Goal: Information Seeking & Learning: Learn about a topic

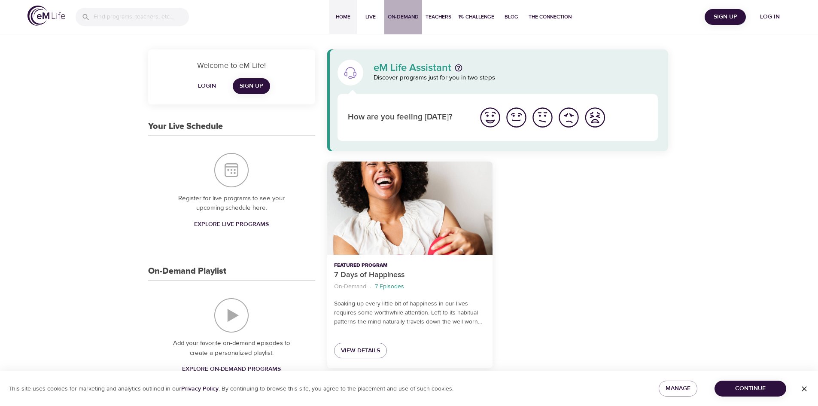
click at [403, 16] on span "On-Demand" at bounding box center [403, 16] width 31 height 9
select select "recent"
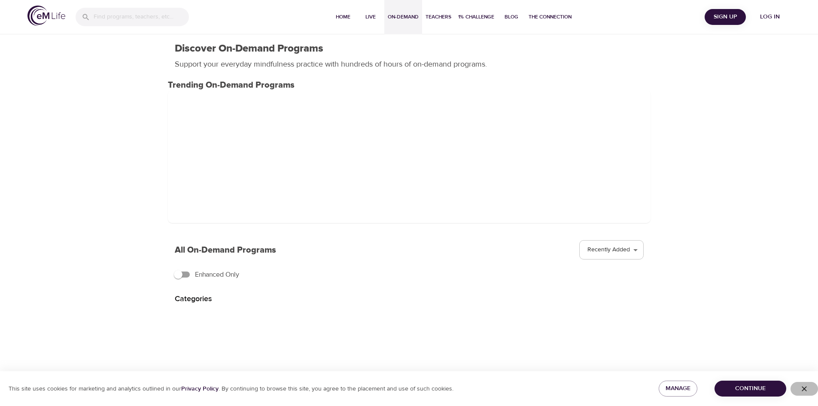
click at [806, 389] on icon "button" at bounding box center [804, 388] width 9 height 9
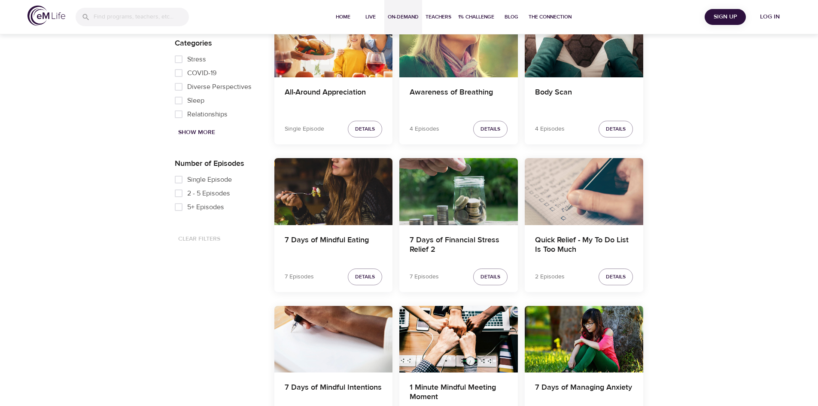
scroll to position [326, 0]
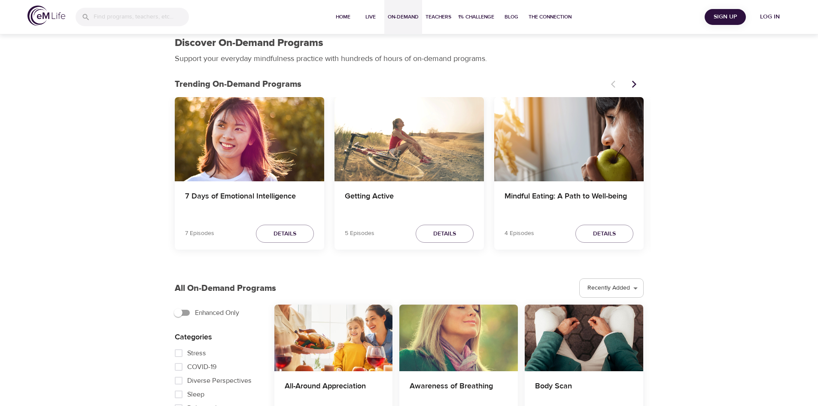
scroll to position [0, 0]
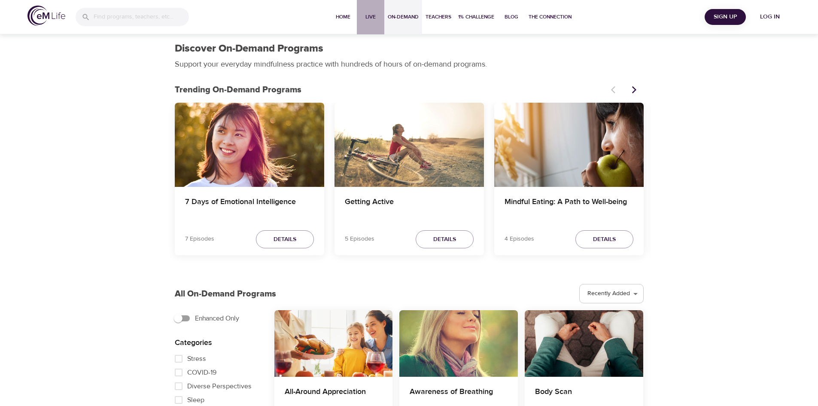
click at [369, 17] on span "Live" at bounding box center [370, 16] width 21 height 9
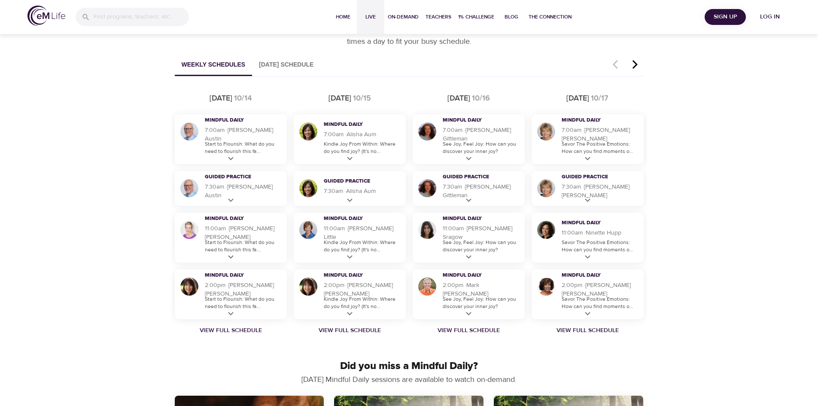
scroll to position [515, 0]
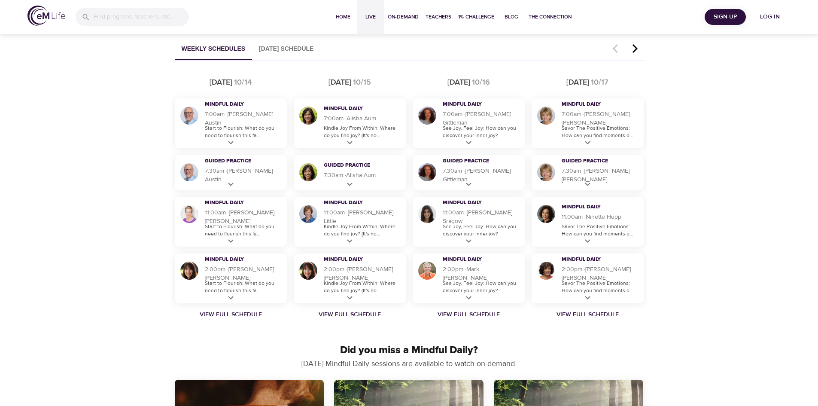
click at [637, 48] on icon "button" at bounding box center [634, 48] width 13 height 10
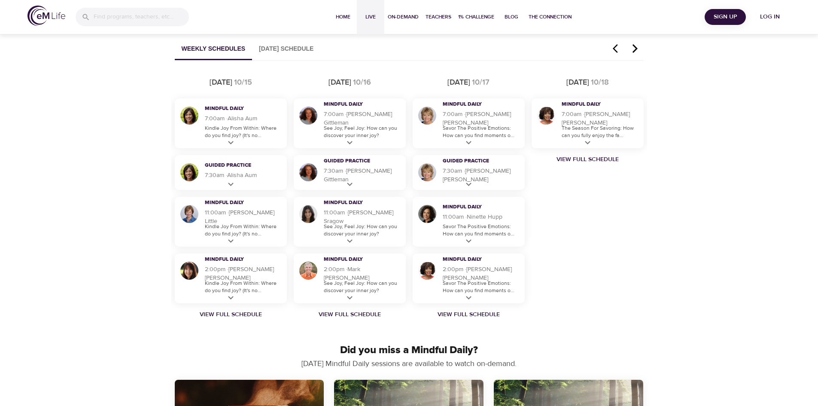
click at [637, 48] on icon "button" at bounding box center [634, 48] width 13 height 10
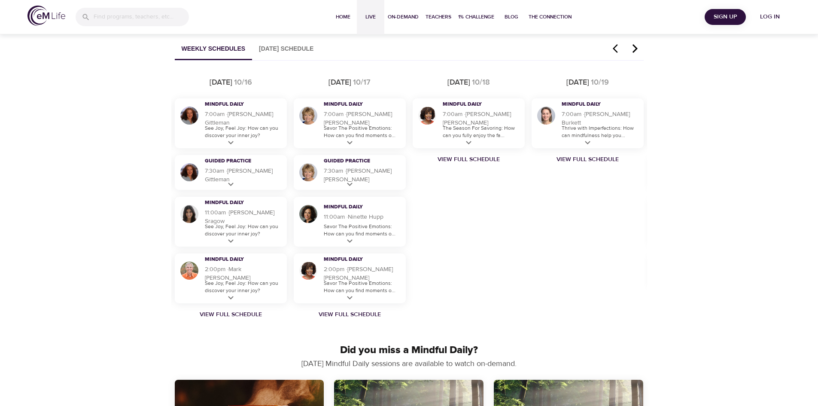
click at [637, 48] on icon "button" at bounding box center [634, 48] width 13 height 10
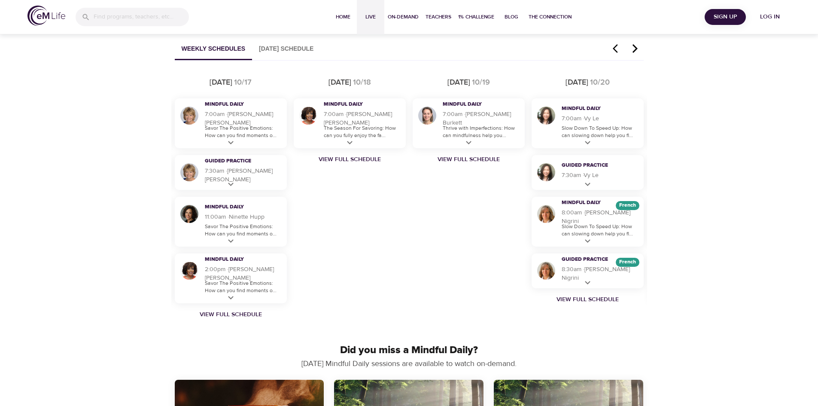
click at [637, 48] on icon "button" at bounding box center [634, 48] width 13 height 10
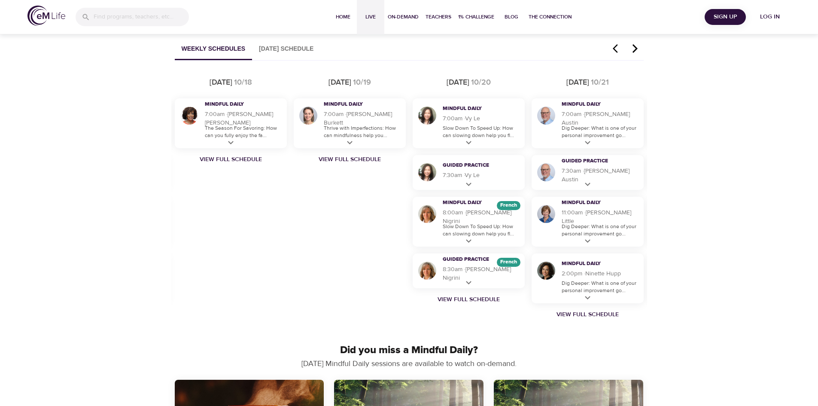
click at [637, 48] on icon "button" at bounding box center [634, 48] width 13 height 10
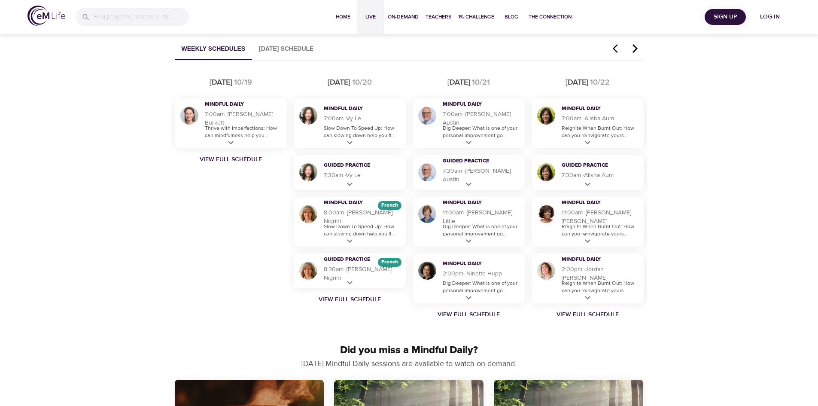
click at [637, 48] on icon "button" at bounding box center [634, 48] width 13 height 10
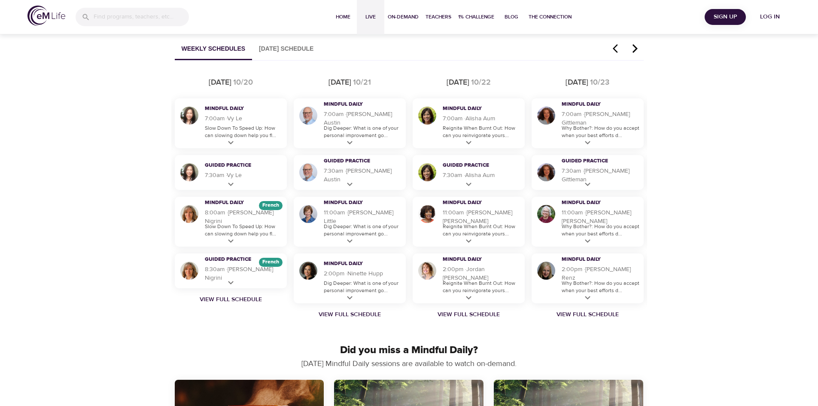
click at [637, 48] on icon "button" at bounding box center [634, 48] width 13 height 10
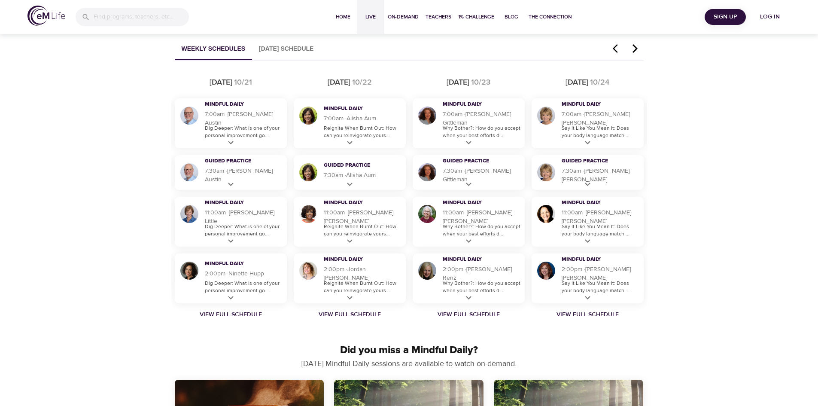
click at [637, 48] on icon "button" at bounding box center [634, 48] width 13 height 10
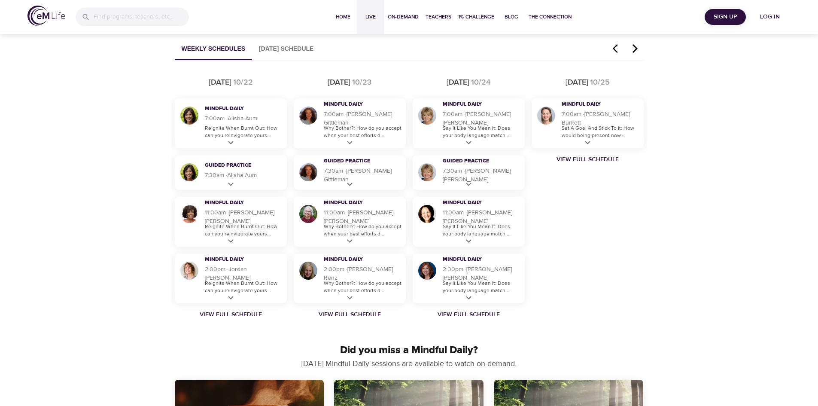
click at [637, 48] on icon "button" at bounding box center [634, 48] width 13 height 10
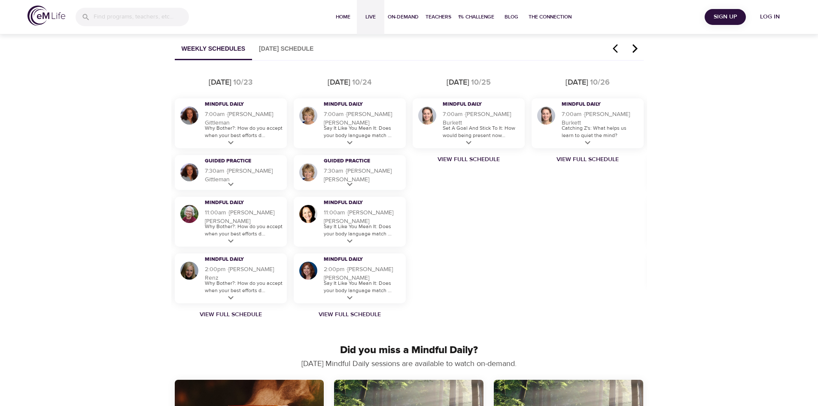
click at [637, 48] on icon "button" at bounding box center [634, 48] width 13 height 10
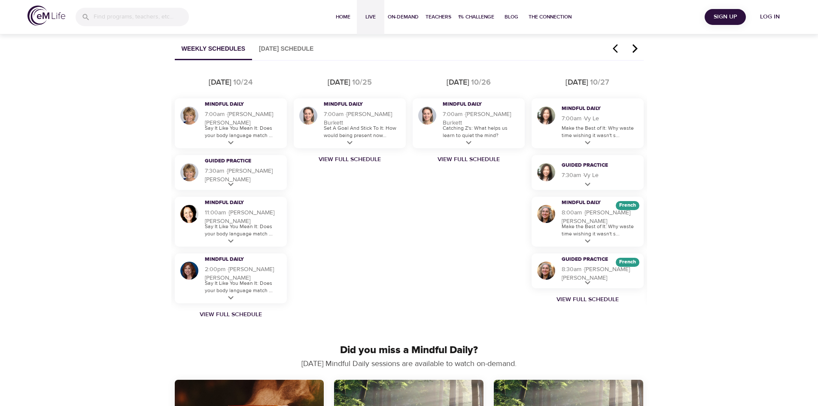
click at [637, 48] on icon "button" at bounding box center [634, 48] width 13 height 10
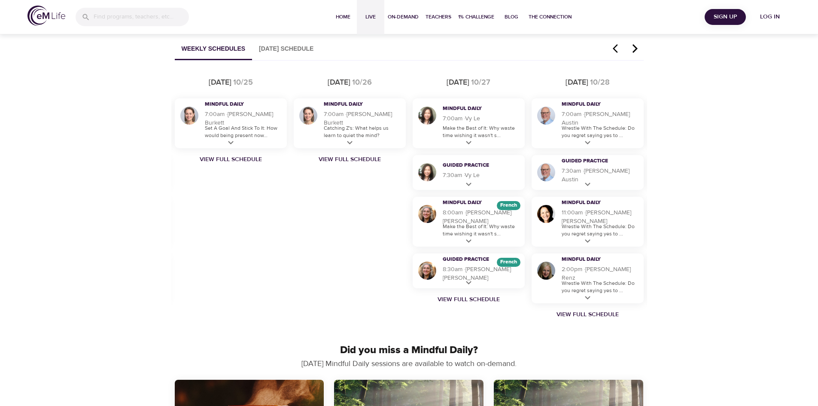
click at [637, 48] on icon "button" at bounding box center [634, 48] width 13 height 10
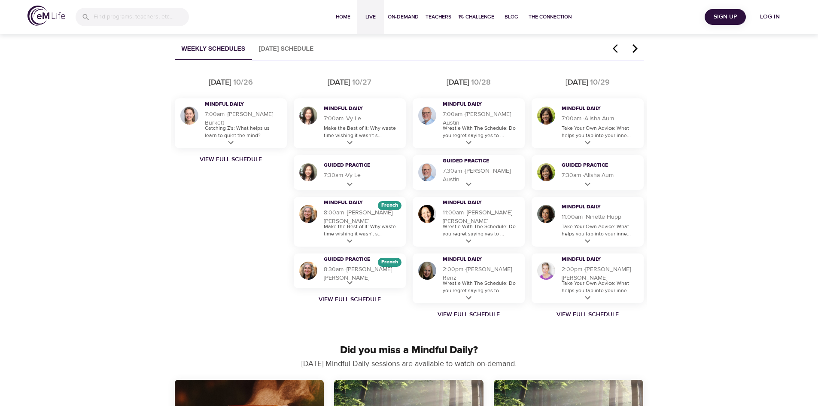
click at [637, 48] on icon "button" at bounding box center [634, 48] width 13 height 10
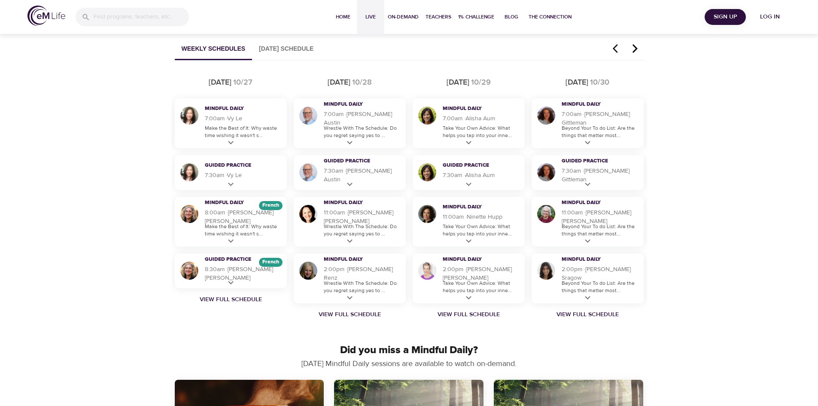
click at [637, 48] on icon "button" at bounding box center [634, 48] width 13 height 10
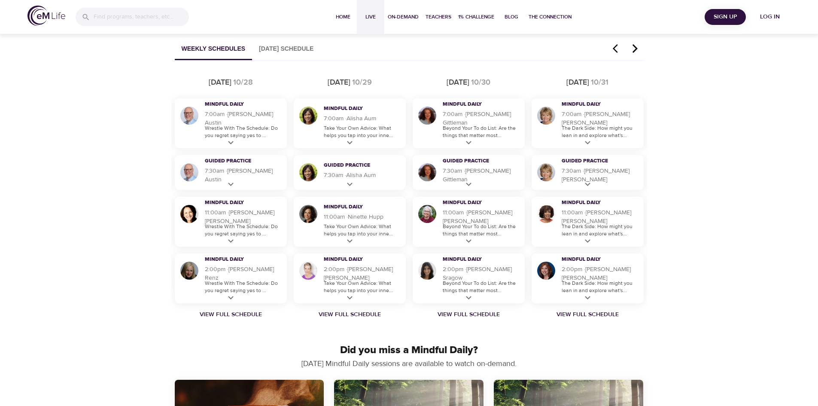
click at [637, 48] on icon "button" at bounding box center [634, 48] width 13 height 10
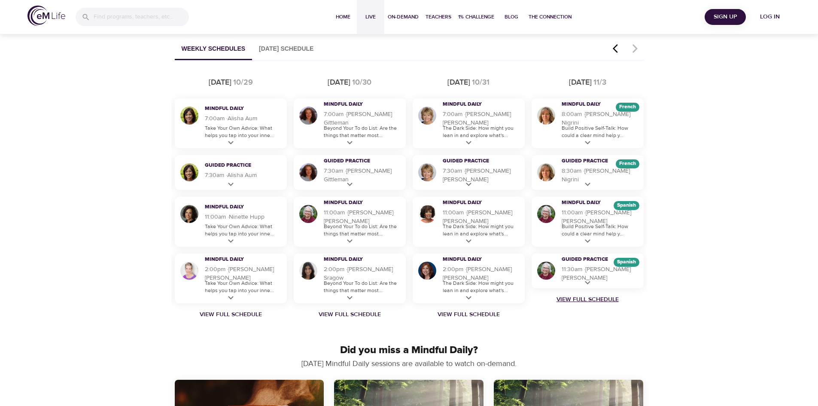
click at [599, 300] on link "View Full Schedule" at bounding box center [587, 299] width 119 height 9
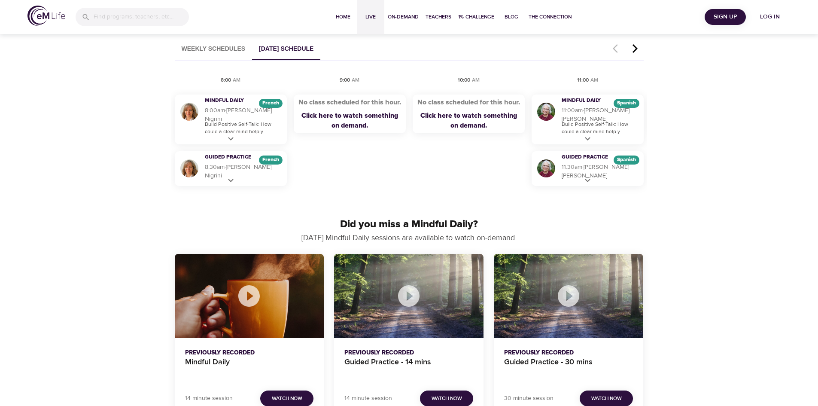
click at [208, 50] on button "Weekly Schedules" at bounding box center [214, 49] width 78 height 22
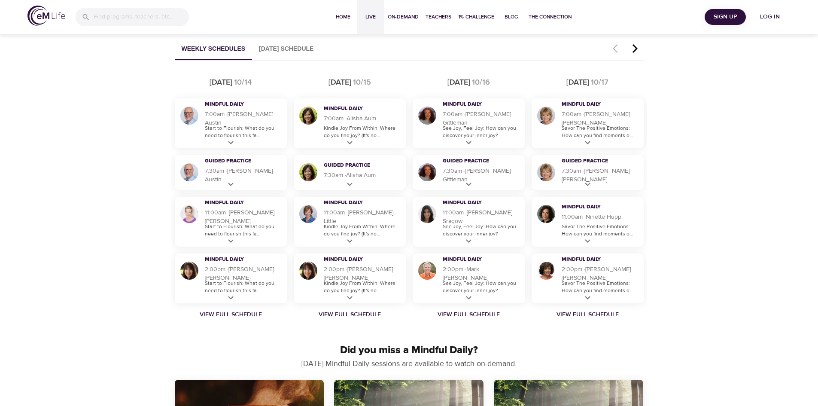
click at [634, 50] on icon "button" at bounding box center [634, 48] width 13 height 10
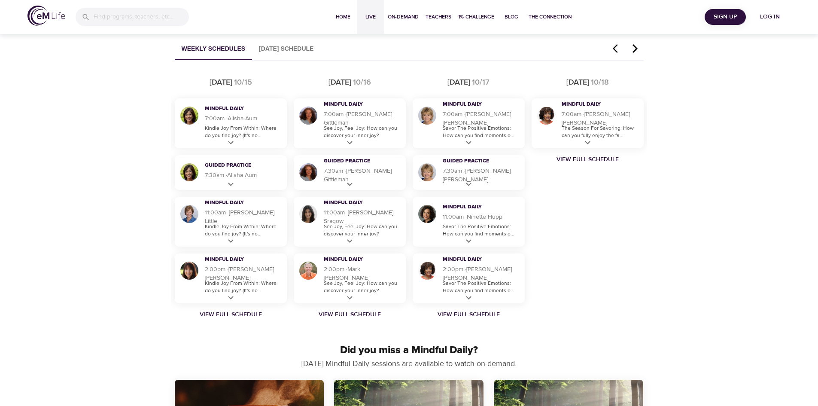
click at [634, 50] on icon "button" at bounding box center [634, 48] width 13 height 10
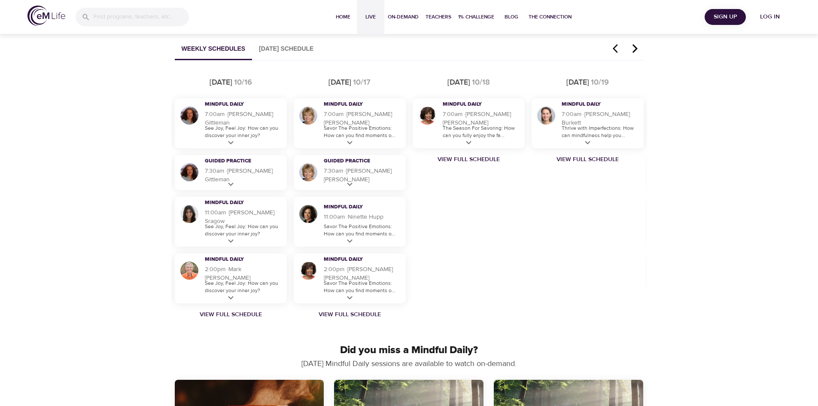
click at [634, 50] on icon "button" at bounding box center [634, 48] width 13 height 10
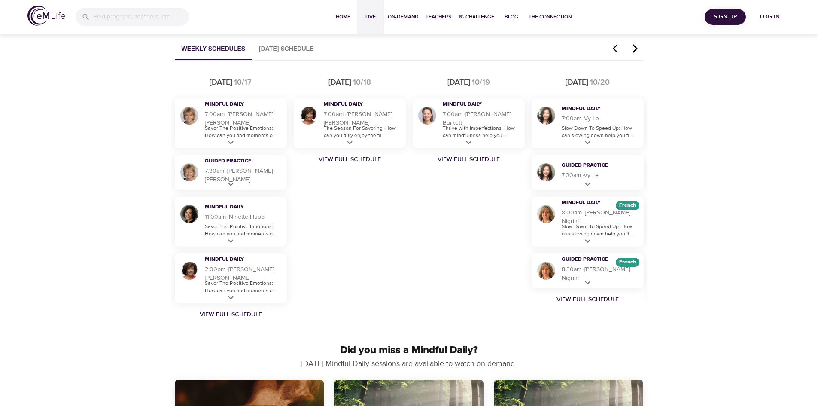
click at [634, 50] on icon "button" at bounding box center [634, 48] width 13 height 10
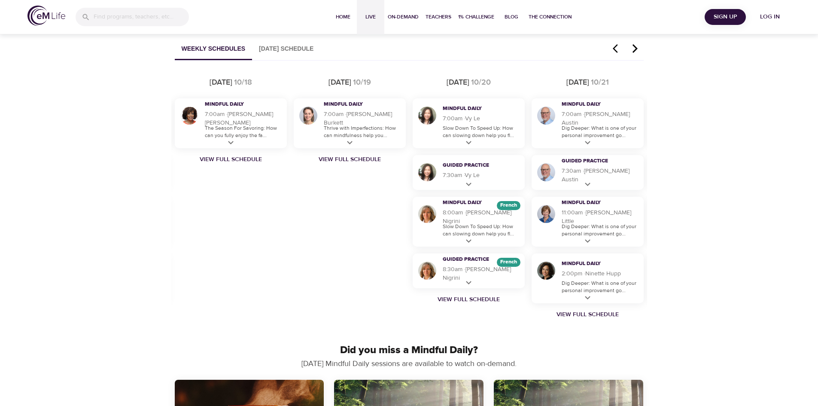
click at [634, 50] on icon "button" at bounding box center [634, 48] width 13 height 10
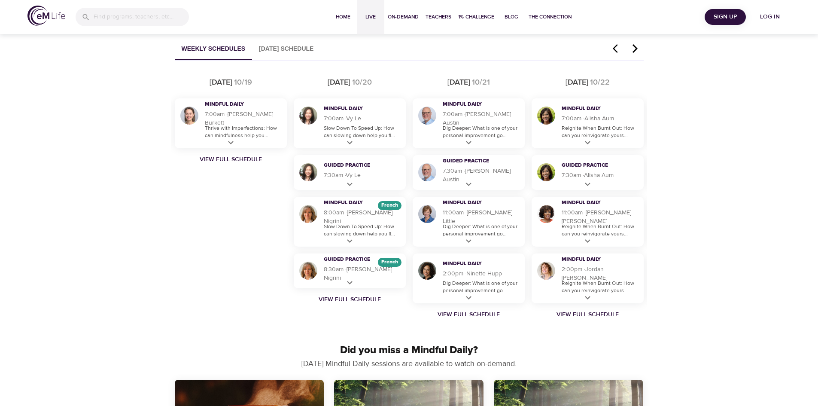
click at [634, 50] on icon "button" at bounding box center [634, 48] width 13 height 10
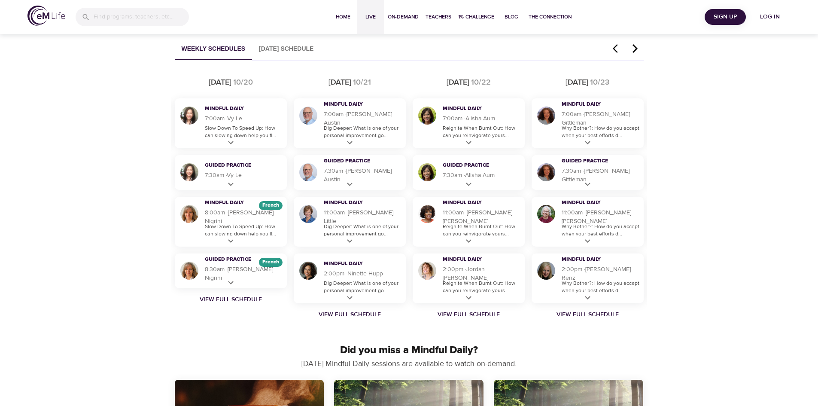
click at [634, 50] on icon "button" at bounding box center [634, 48] width 13 height 10
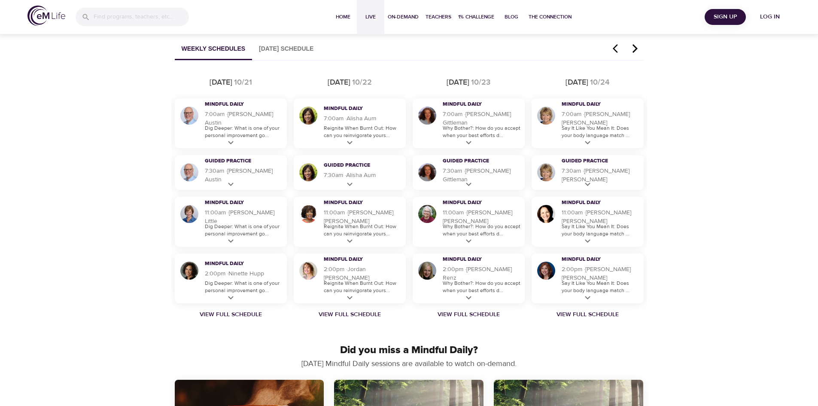
click at [634, 50] on icon "button" at bounding box center [634, 48] width 13 height 10
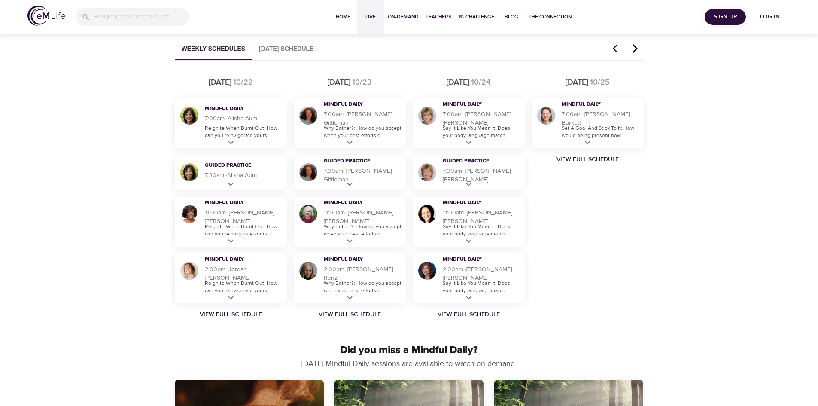
click at [634, 50] on icon "button" at bounding box center [634, 48] width 13 height 10
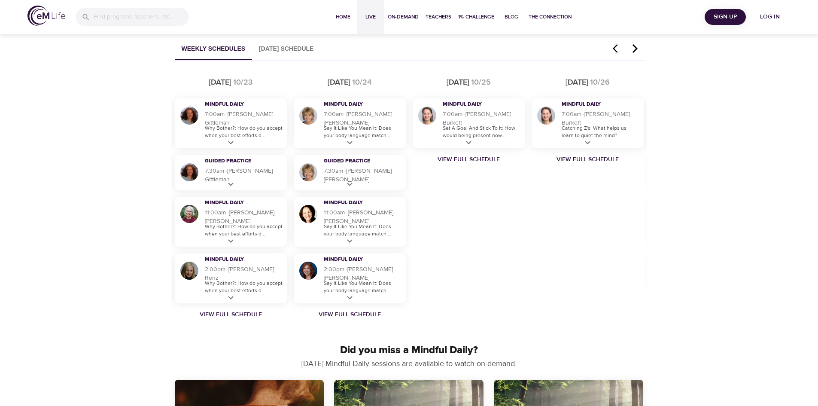
click at [634, 50] on icon "button" at bounding box center [634, 48] width 13 height 10
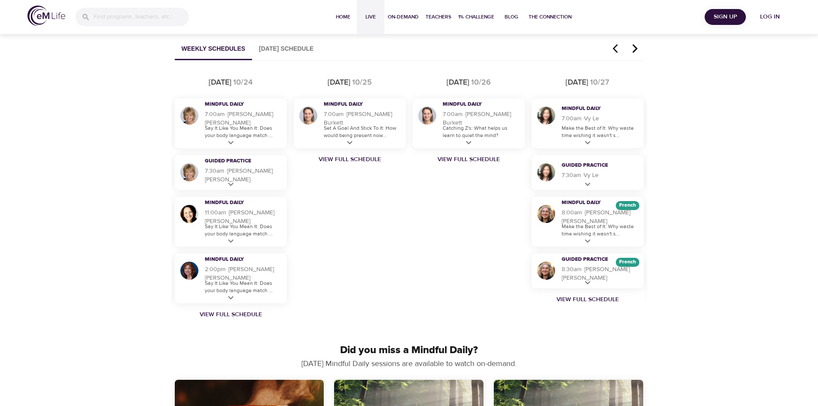
click at [634, 50] on icon "button" at bounding box center [634, 48] width 13 height 10
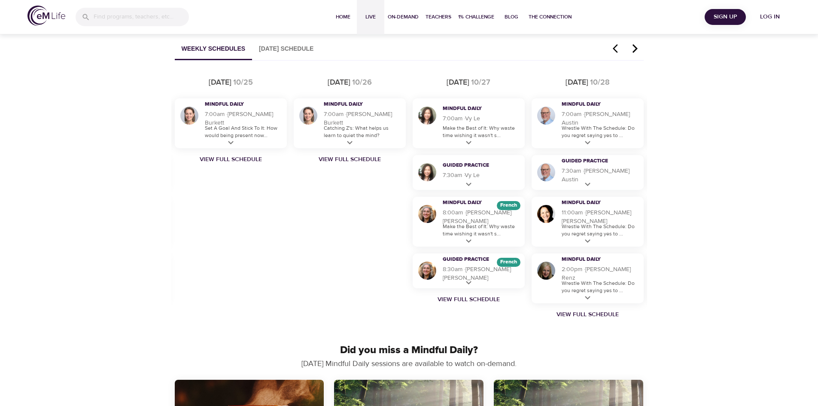
click at [634, 50] on icon "button" at bounding box center [634, 48] width 13 height 10
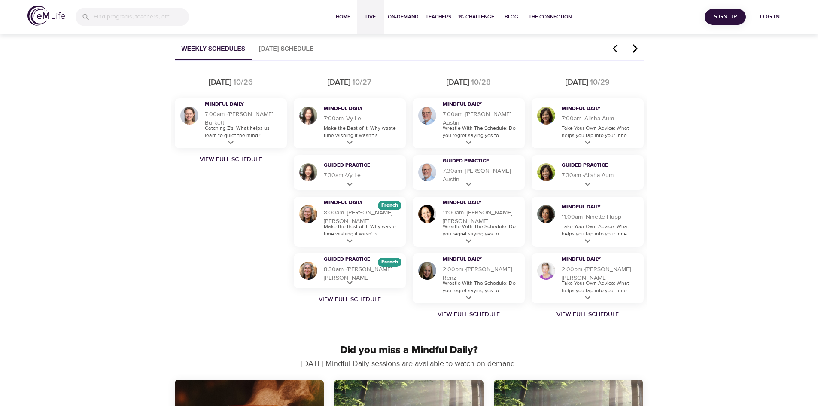
click at [634, 50] on icon "button" at bounding box center [634, 48] width 13 height 10
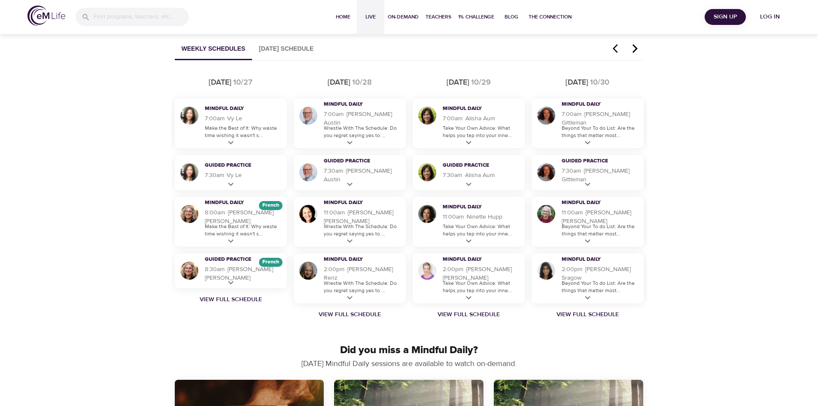
click at [634, 50] on icon "button" at bounding box center [634, 48] width 13 height 10
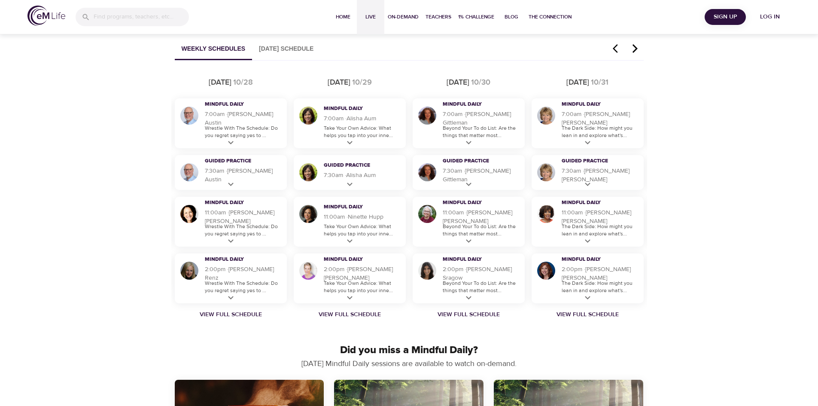
click at [634, 50] on icon "button" at bounding box center [634, 48] width 13 height 10
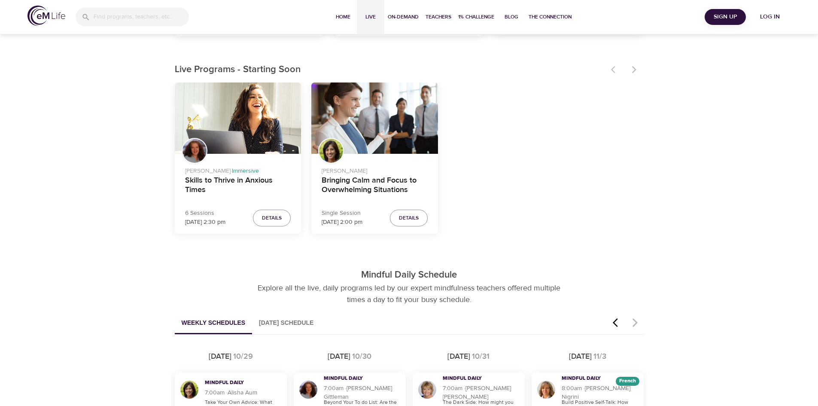
scroll to position [240, 0]
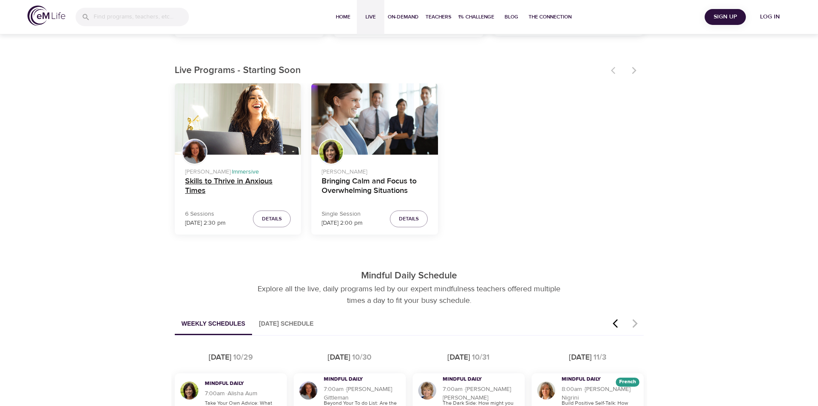
click at [221, 182] on h4 "Skills to Thrive in Anxious Times" at bounding box center [238, 186] width 106 height 21
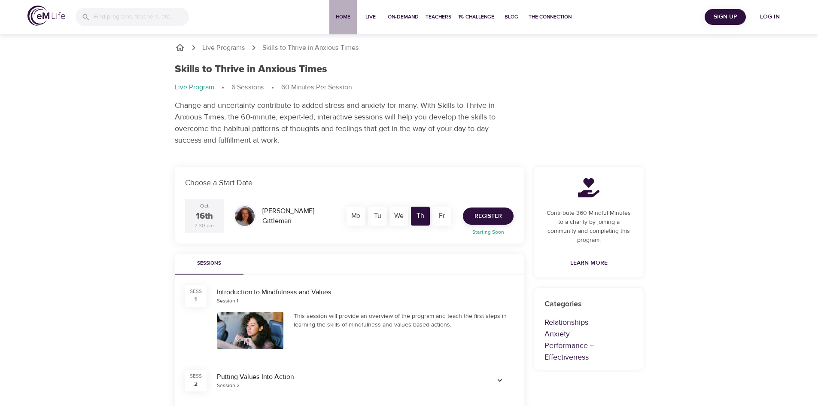
click at [340, 18] on span "Home" at bounding box center [343, 16] width 21 height 9
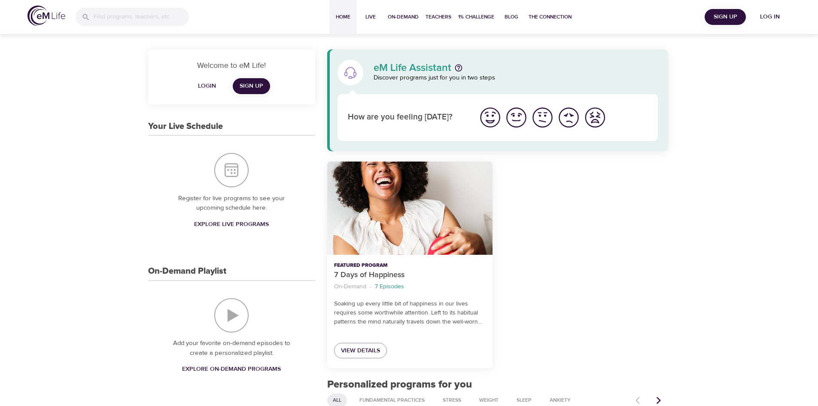
click at [372, 15] on span "Live" at bounding box center [370, 16] width 21 height 9
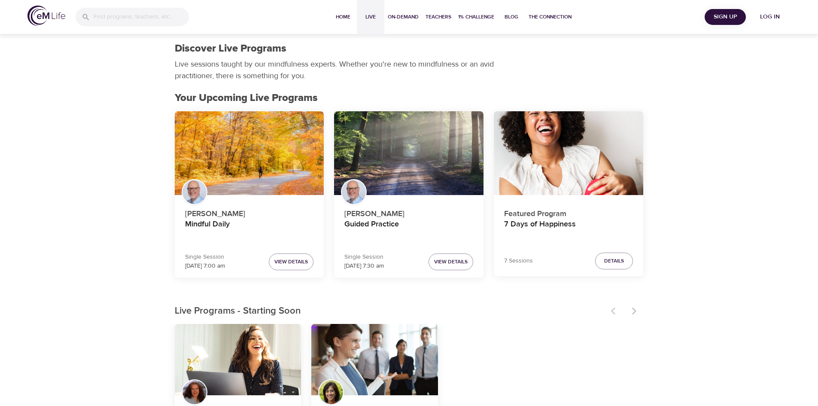
click at [488, 329] on div "[PERSON_NAME] · Immersive Skills to Thrive in Anxious Times 6 Sessions [DATE] 2…" at bounding box center [409, 403] width 469 height 158
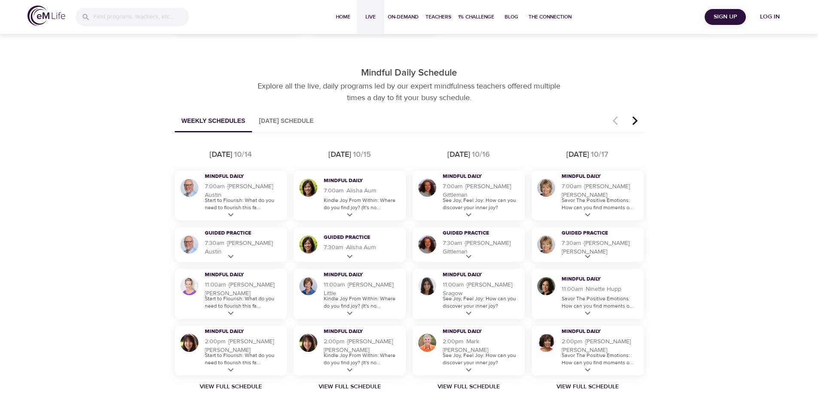
scroll to position [446, 0]
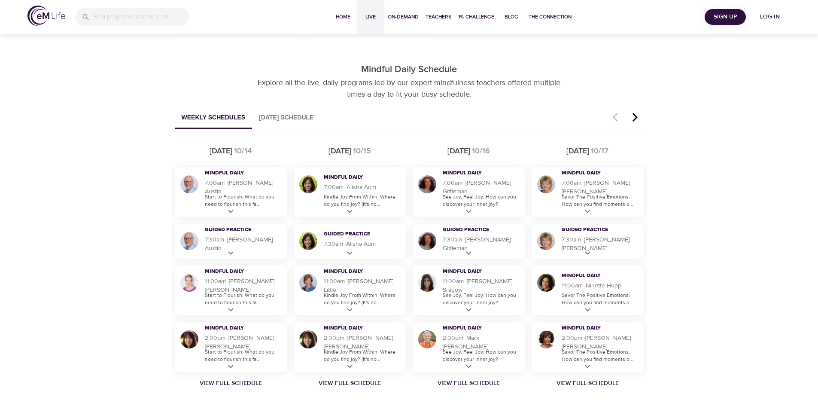
click at [294, 118] on button "[DATE] Schedule" at bounding box center [286, 118] width 68 height 22
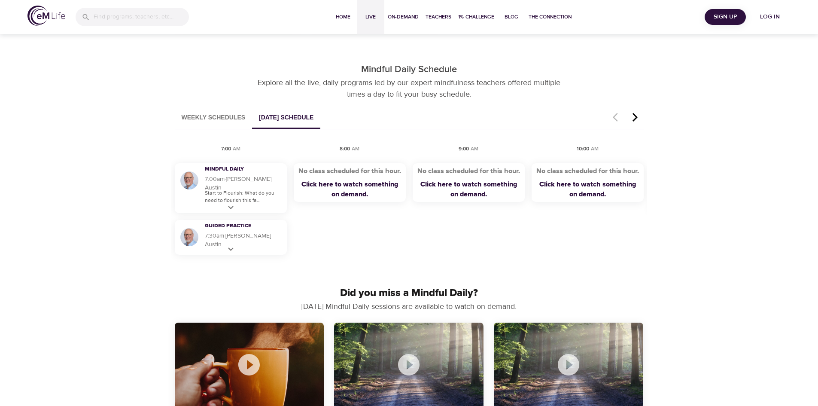
click at [707, 214] on div "Discover Live Programs Live sessions taught by our mindfulness experts. Whether…" at bounding box center [409, 262] width 818 height 1353
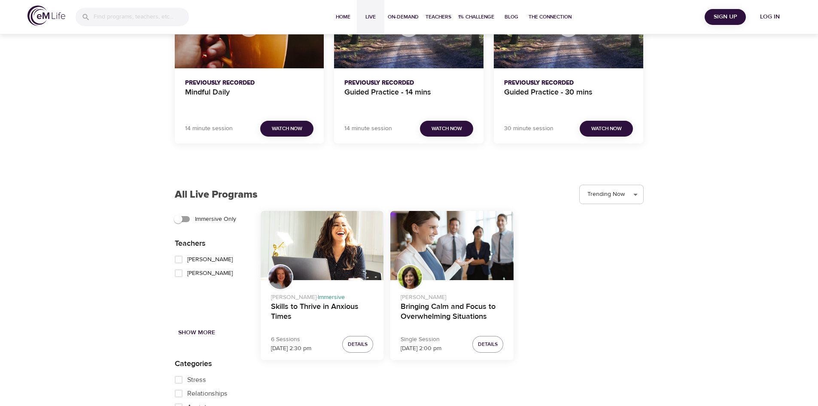
scroll to position [774, 0]
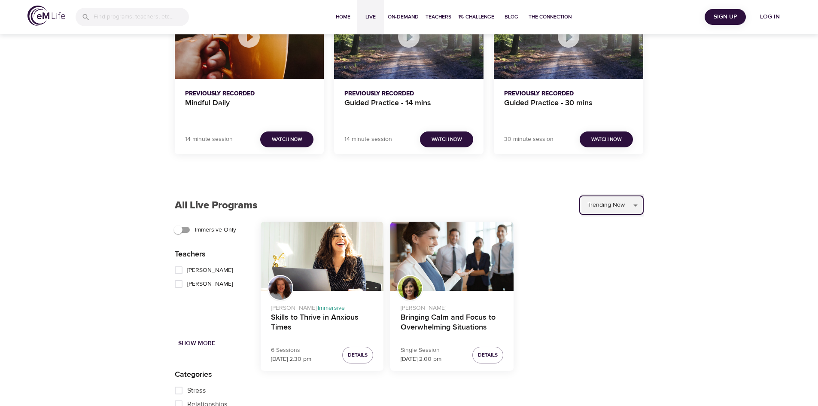
click at [639, 211] on select "Trending Now Recently Added Starting Soon" at bounding box center [612, 205] width 62 height 23
select select "upcoming"
click at [581, 194] on select "Trending Now Recently Added Starting Soon" at bounding box center [612, 205] width 62 height 23
click at [625, 242] on div "[PERSON_NAME] · Immersive Skills to Thrive in Anxious Times 6 Sessions [DATE] 2…" at bounding box center [452, 299] width 390 height 163
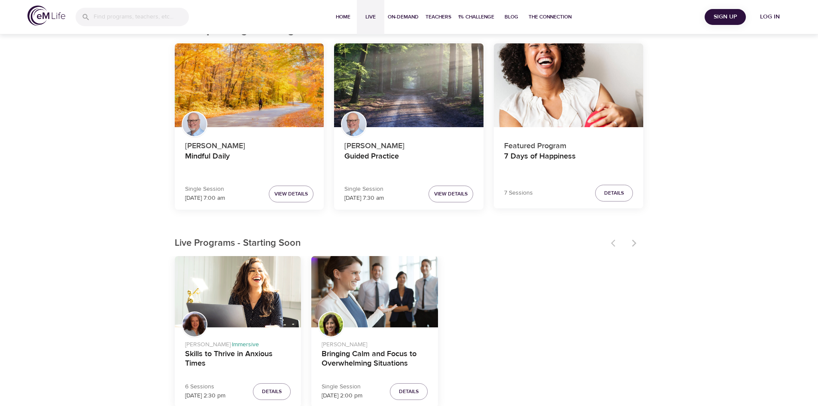
scroll to position [0, 0]
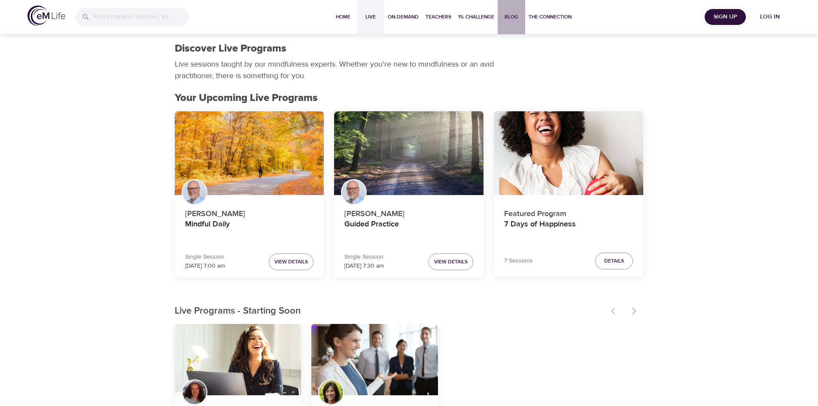
click at [506, 16] on span "Blog" at bounding box center [511, 16] width 21 height 9
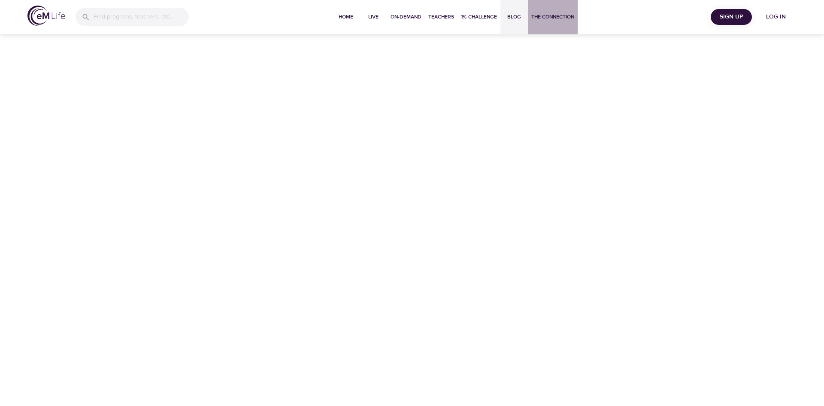
click at [551, 15] on span "The Connection" at bounding box center [552, 16] width 43 height 9
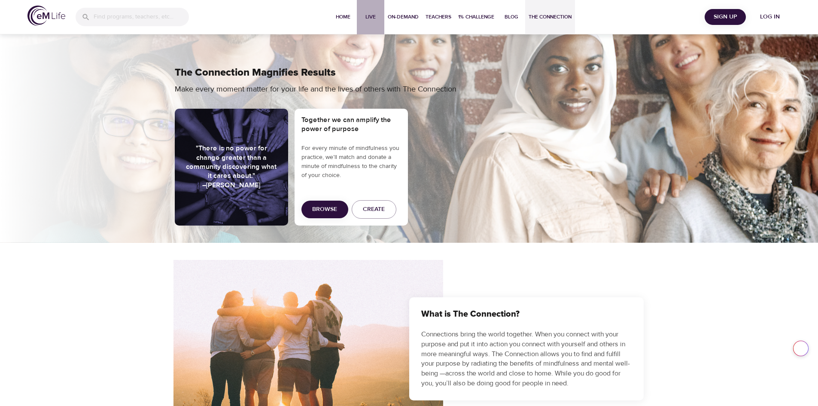
click at [364, 15] on span "Live" at bounding box center [370, 16] width 21 height 9
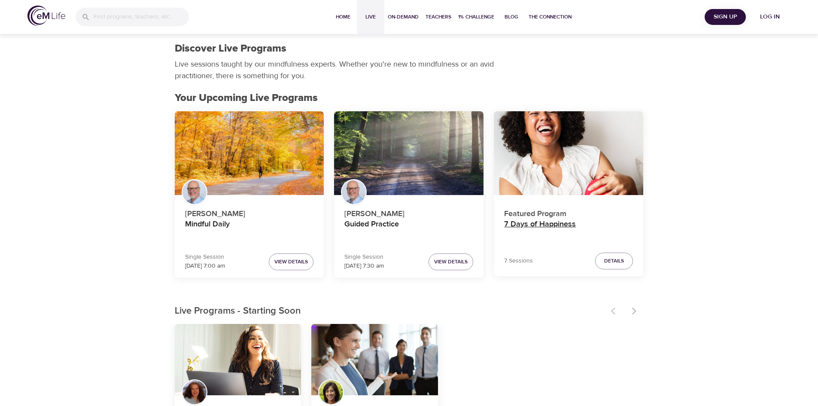
click at [541, 225] on h4 "7 Days of Happiness" at bounding box center [568, 229] width 129 height 21
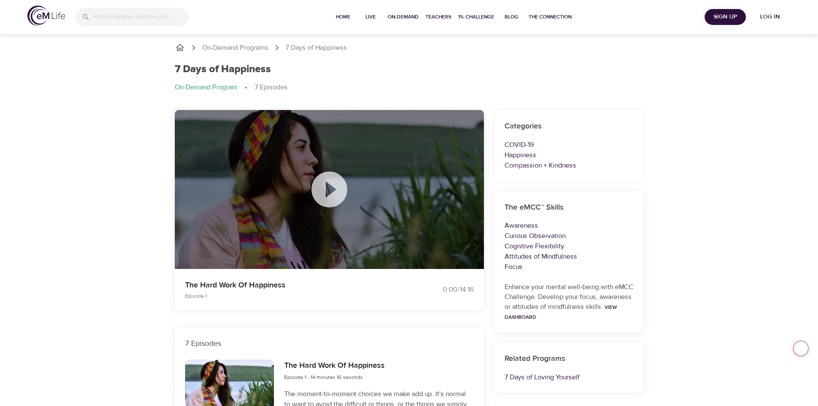
click at [369, 16] on span "Live" at bounding box center [370, 16] width 21 height 9
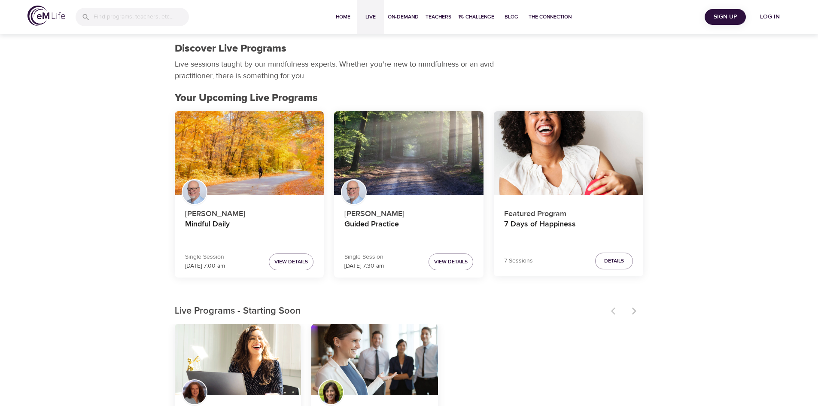
click at [631, 313] on div at bounding box center [625, 310] width 38 height 19
click at [612, 258] on span "Details" at bounding box center [614, 260] width 20 height 9
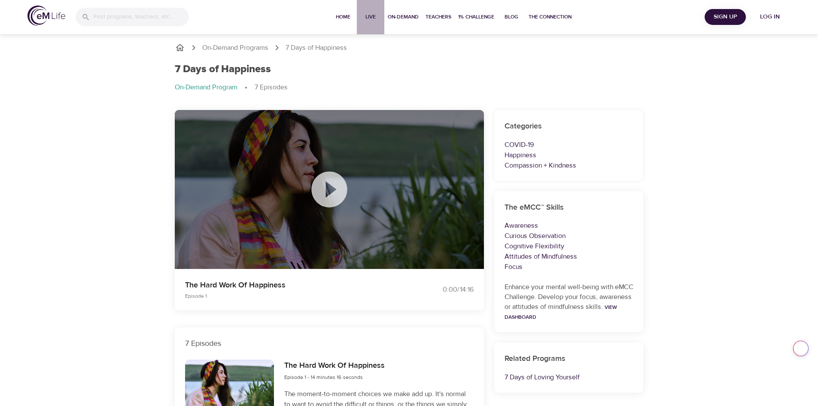
click at [368, 13] on span "Live" at bounding box center [370, 16] width 21 height 9
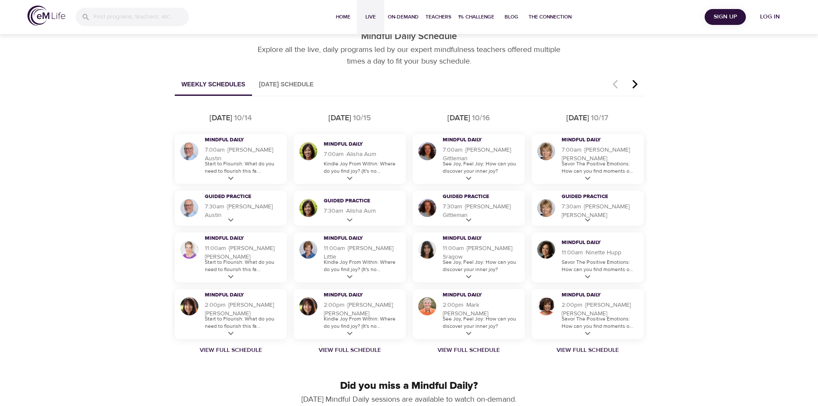
scroll to position [481, 0]
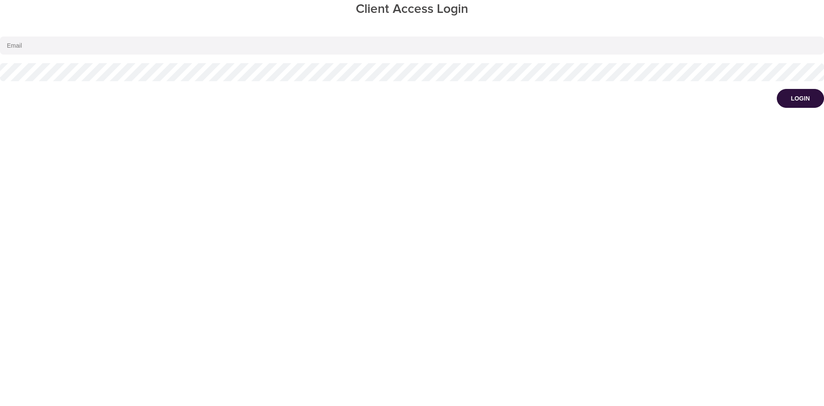
click at [25, 45] on input "email" at bounding box center [412, 45] width 824 height 18
type input "leeann.heath@carelon.com"
click at [788, 104] on button "Login" at bounding box center [800, 98] width 47 height 19
click at [799, 92] on button "Login" at bounding box center [800, 98] width 47 height 19
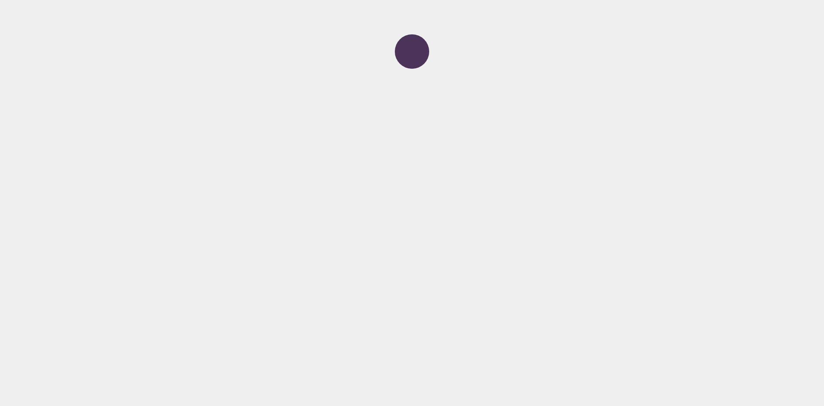
select select "750"
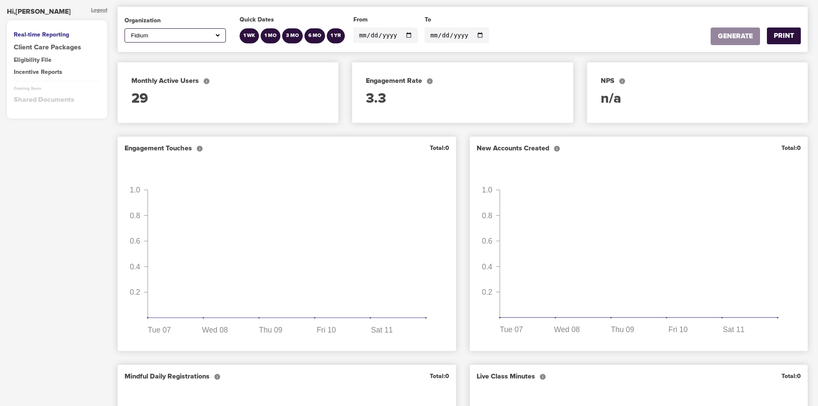
click at [27, 45] on div "Client Care Packages" at bounding box center [57, 47] width 87 height 10
